Goal: Information Seeking & Learning: Compare options

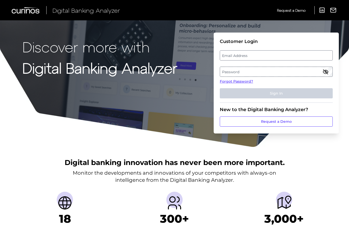
click at [260, 53] on label "Email Address" at bounding box center [276, 55] width 112 height 9
click at [260, 53] on input "email" at bounding box center [276, 55] width 113 height 10
click at [260, 53] on div "Email Address" at bounding box center [276, 55] width 113 height 10
type input "mitali.kripalani@aexp.com"
click at [317, 72] on label "Password" at bounding box center [276, 71] width 112 height 9
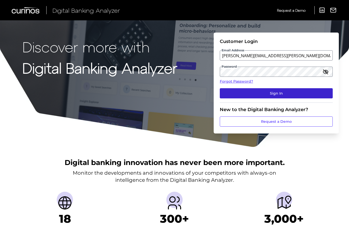
click at [285, 92] on button "Sign In" at bounding box center [276, 93] width 113 height 10
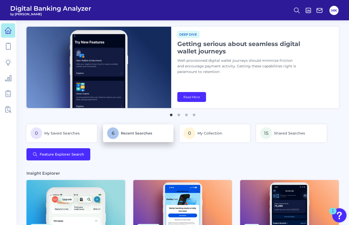
click at [127, 136] on p "6 Recent Searches" at bounding box center [138, 133] width 62 height 12
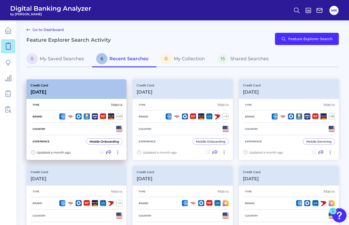
drag, startPoint x: 82, startPoint y: 97, endPoint x: 79, endPoint y: 93, distance: 4.6
click at [79, 93] on div "Credit Card Sep 12 2025" at bounding box center [76, 89] width 100 height 20
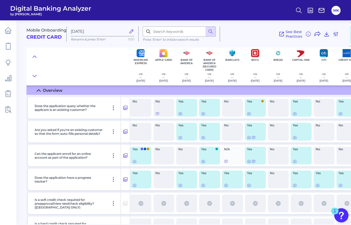
scroll to position [1077, 1]
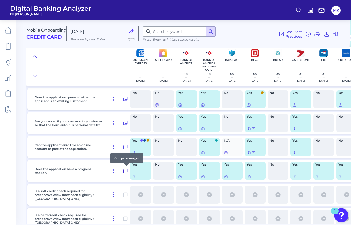
click at [124, 172] on icon at bounding box center [125, 171] width 4 height 4
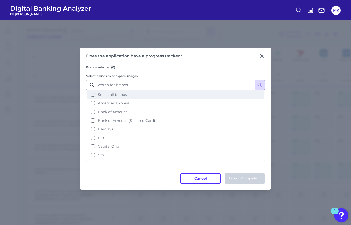
click at [112, 93] on span "Select all brands" at bounding box center [112, 94] width 29 height 5
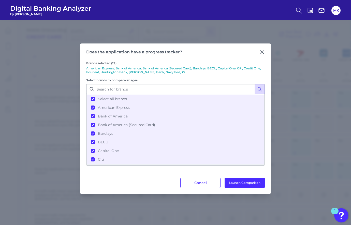
scroll to position [102, 0]
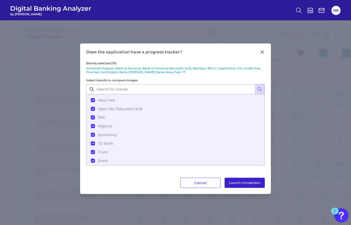
drag, startPoint x: 238, startPoint y: 183, endPoint x: 241, endPoint y: 182, distance: 2.6
click at [241, 182] on button "Launch Comparison" at bounding box center [244, 183] width 40 height 10
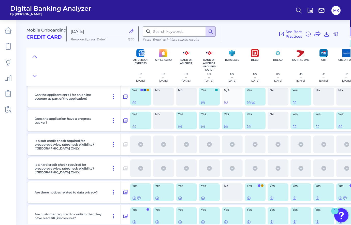
scroll to position [1145, 1]
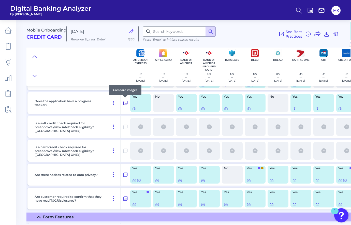
click at [123, 102] on icon at bounding box center [125, 103] width 4 height 4
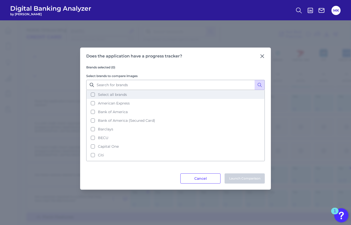
click at [112, 92] on span "Select all brands" at bounding box center [112, 94] width 29 height 5
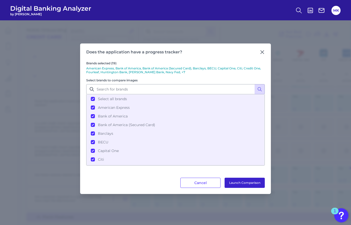
click at [241, 182] on button "Launch Comparison" at bounding box center [244, 183] width 40 height 10
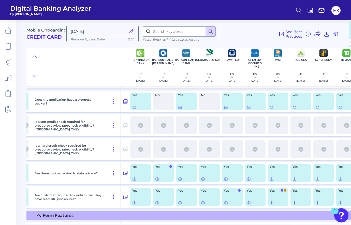
scroll to position [1147, 308]
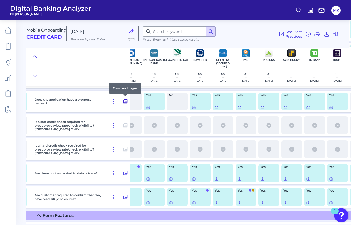
click at [125, 103] on icon at bounding box center [125, 101] width 5 height 6
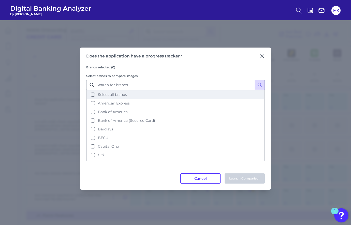
click at [119, 94] on span "Select all brands" at bounding box center [112, 94] width 29 height 5
